Goal: Task Accomplishment & Management: Manage account settings

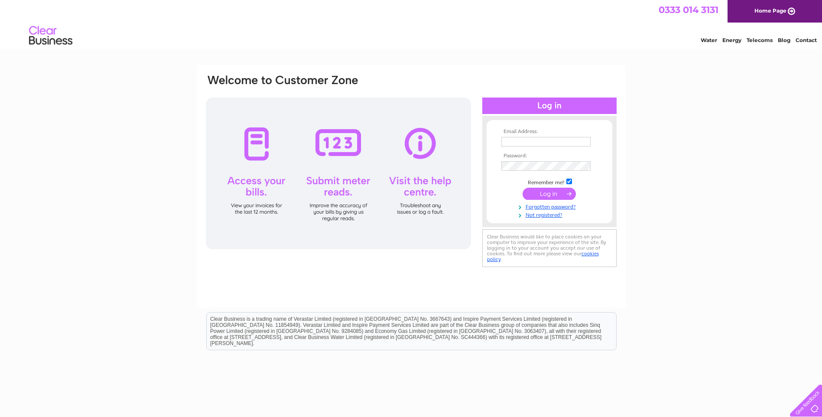
type input "[PERSON_NAME][EMAIL_ADDRESS][DOMAIN_NAME]"
click at [550, 194] on input "submit" at bounding box center [549, 194] width 53 height 12
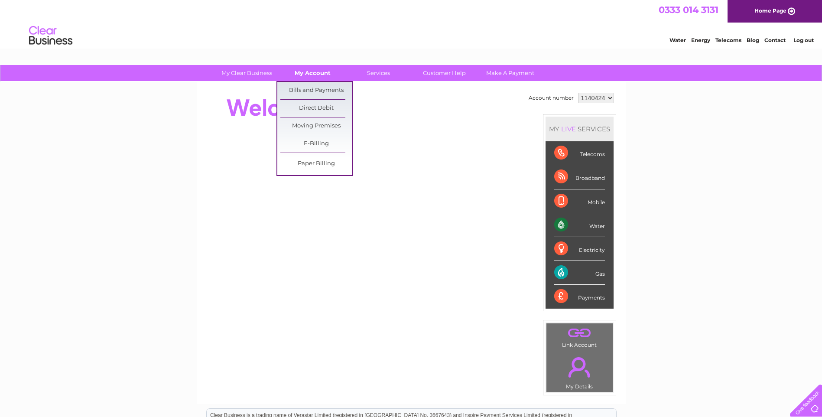
click at [314, 70] on link "My Account" at bounding box center [313, 73] width 72 height 16
click at [312, 85] on link "Bills and Payments" at bounding box center [316, 90] width 72 height 17
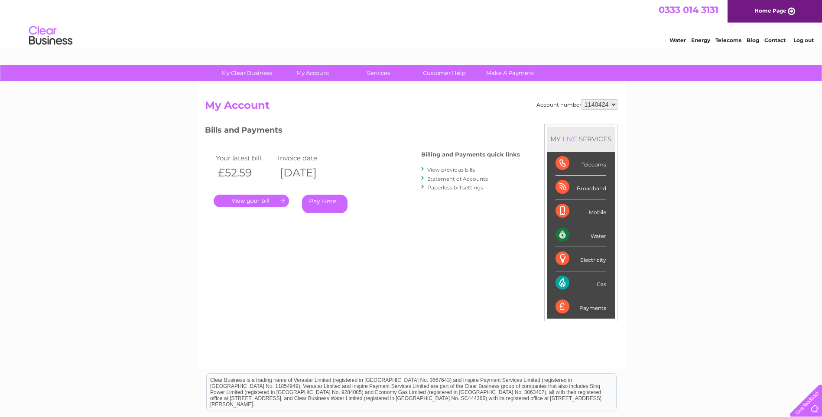
click at [258, 198] on link "." at bounding box center [251, 201] width 75 height 13
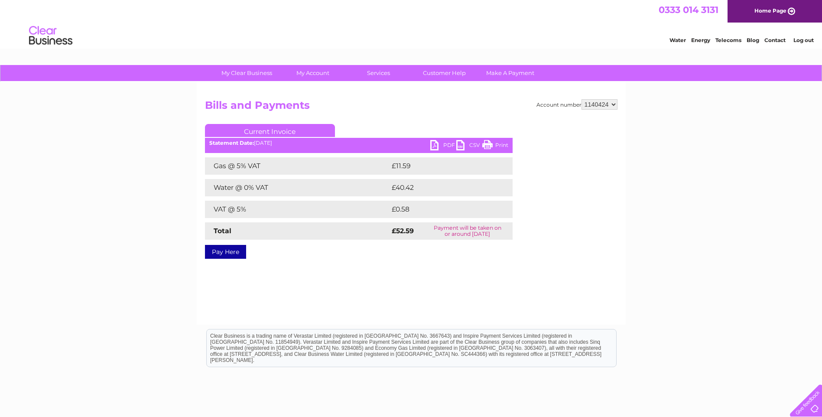
click at [502, 142] on link "Print" at bounding box center [495, 146] width 26 height 13
